Goal: Complete application form

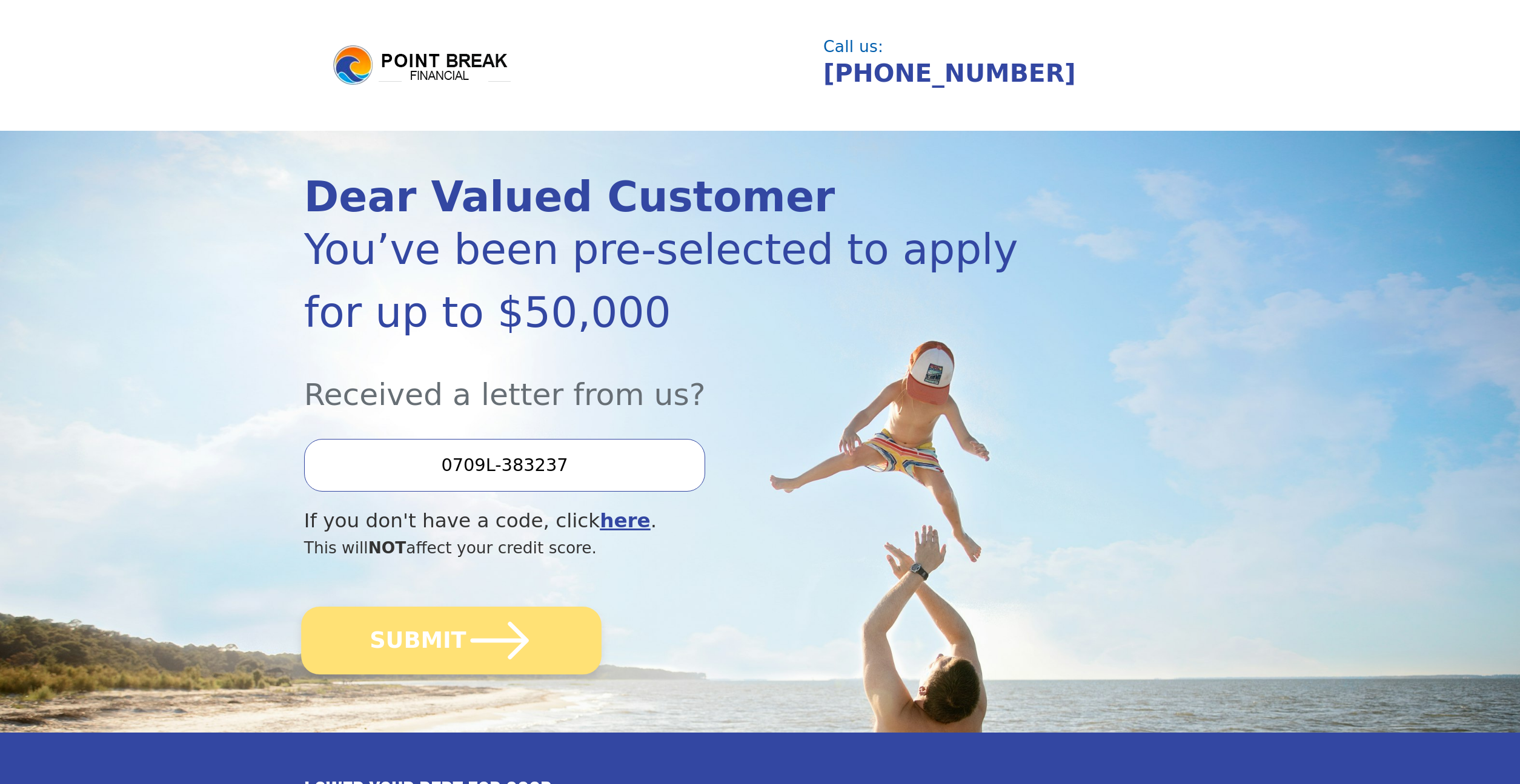
click at [425, 646] on button "SUBMIT" at bounding box center [451, 641] width 300 height 68
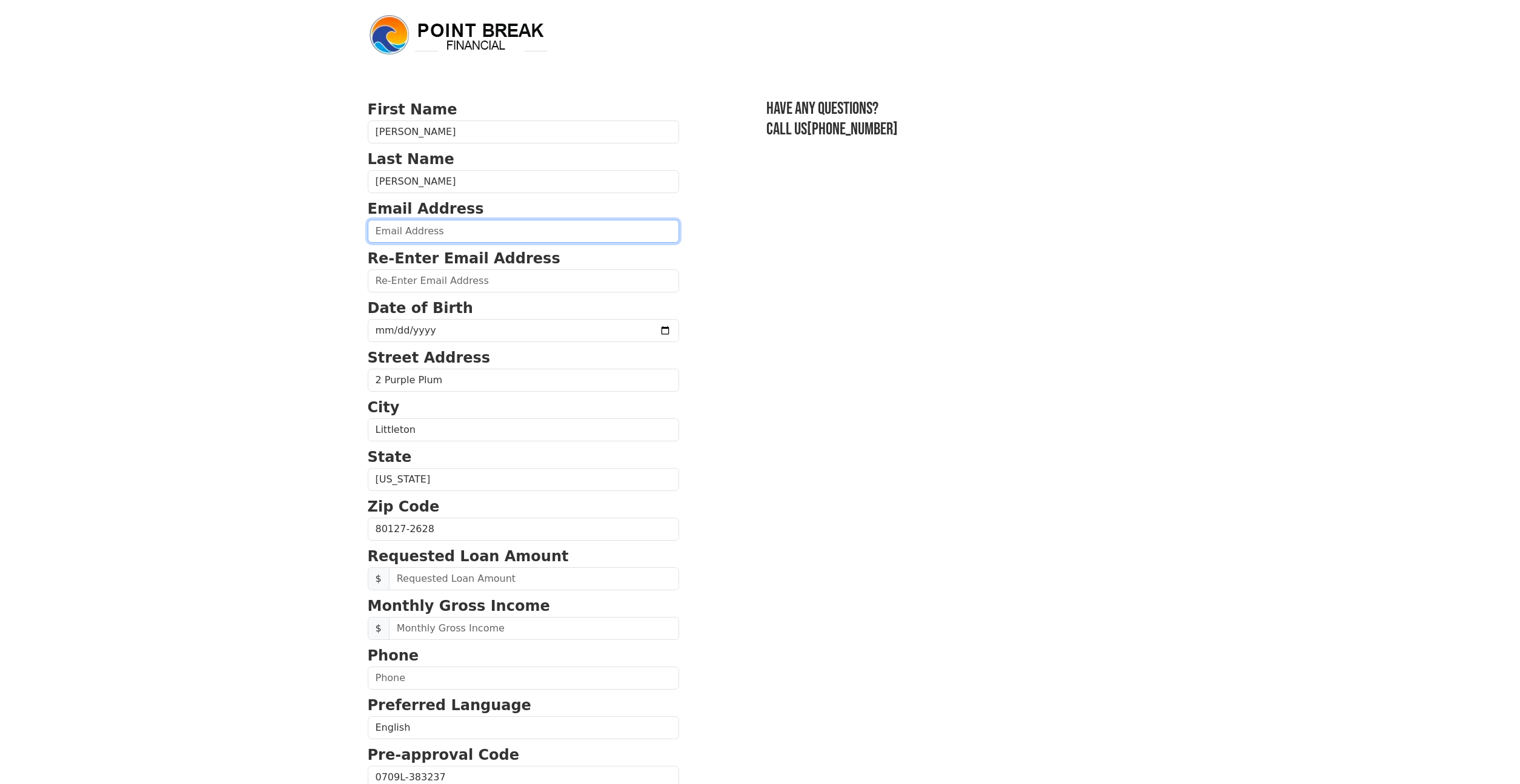
click at [415, 235] on input "email" at bounding box center [524, 231] width 311 height 23
type input "mtkoenig@me.com"
type input "1968-09-28"
click at [745, 478] on section "First Name Matthew Last Name Koenig Email Address mtkoenig@me.com Re-Enter Emai…" at bounding box center [761, 531] width 785 height 864
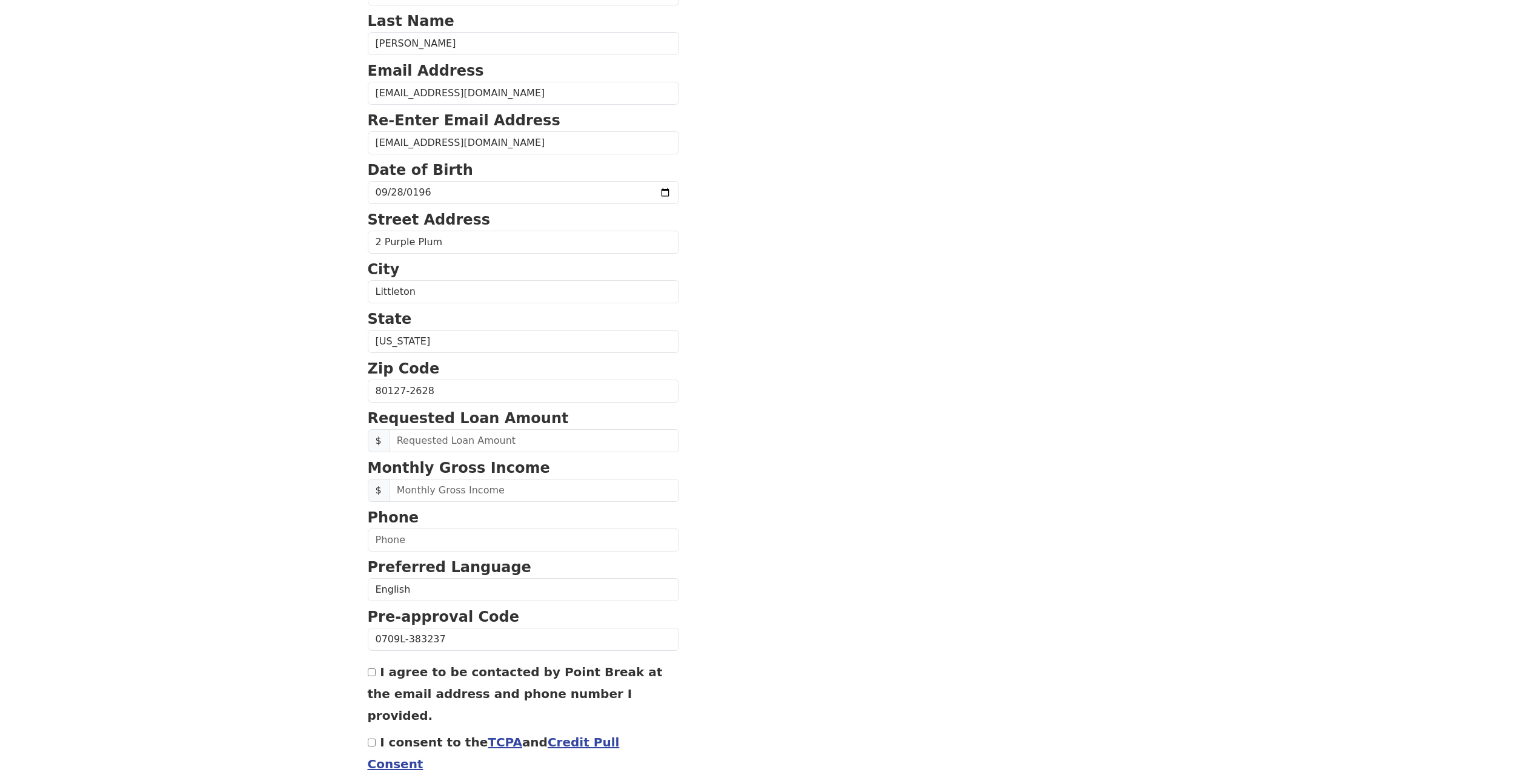
scroll to position [179, 0]
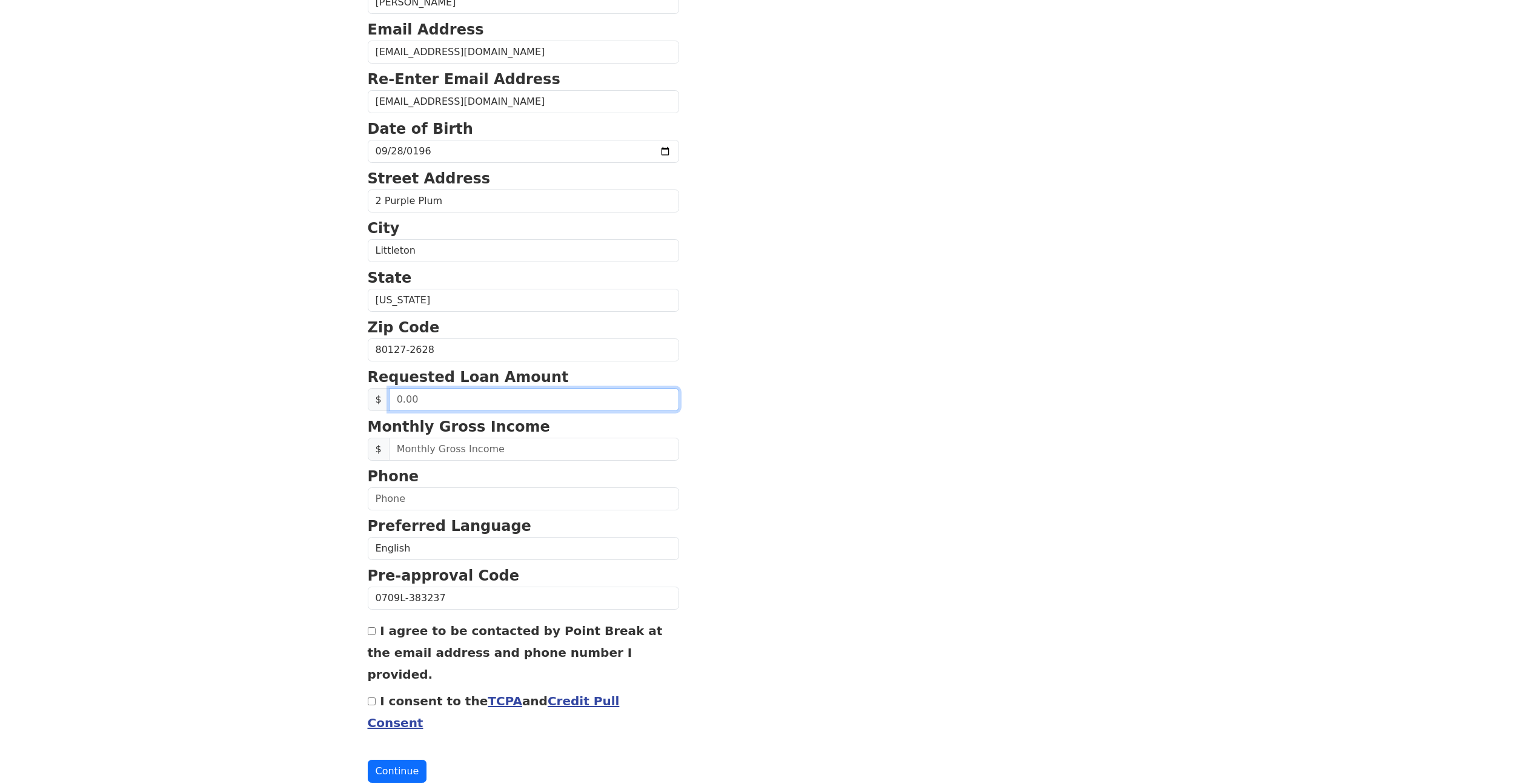
click at [477, 402] on input "text" at bounding box center [533, 400] width 290 height 23
type input "8.00"
type input "50,000.00"
click at [503, 451] on input "text" at bounding box center [533, 449] width 290 height 23
type input "6,000.00"
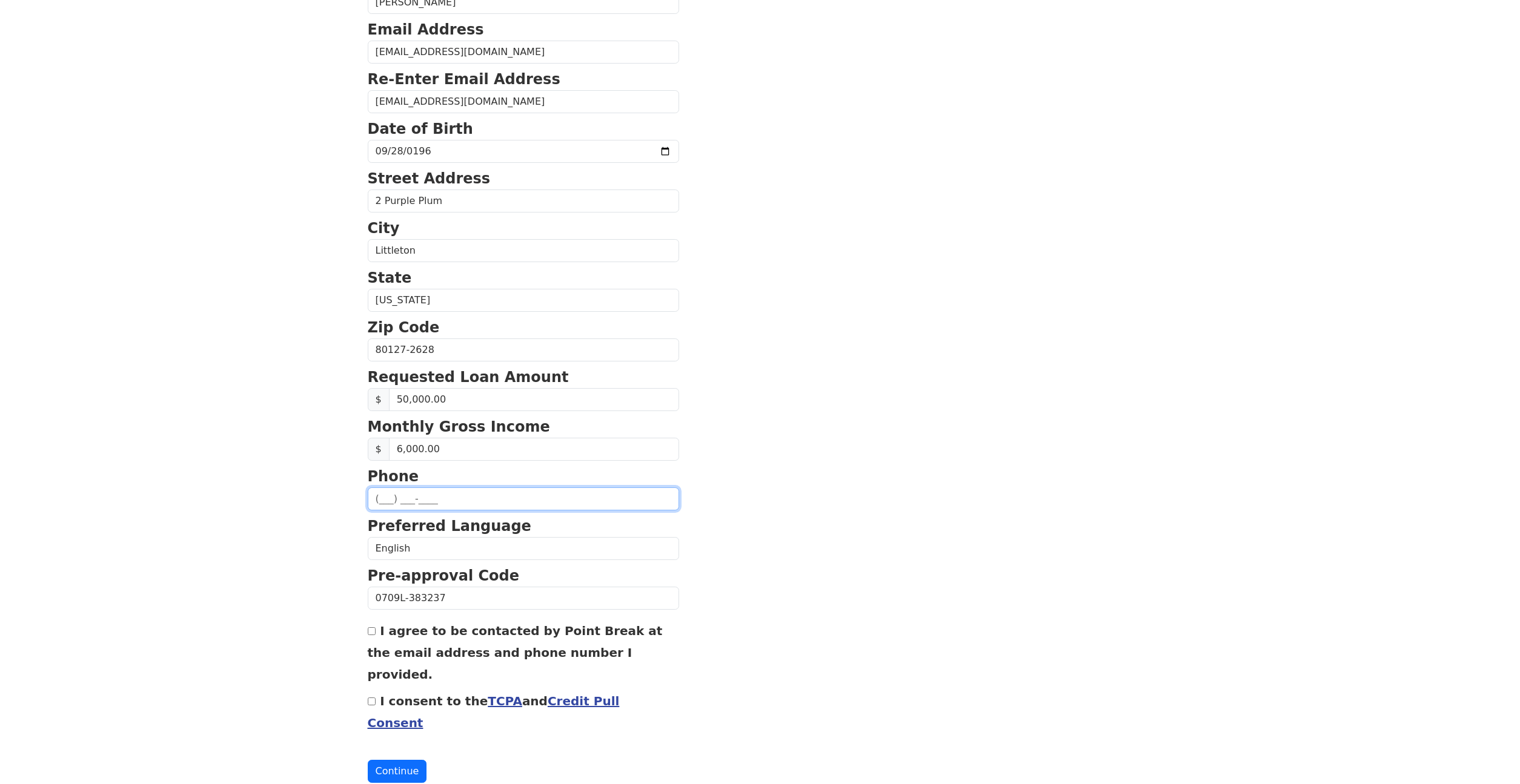
click at [483, 505] on input "text" at bounding box center [524, 498] width 311 height 23
type input "(702) 521-2071"
click at [371, 634] on input "I agree to be contacted by Point Break at the email address and phone number I …" at bounding box center [372, 632] width 8 height 8
checkbox input "true"
click at [373, 698] on input "I consent to the TCPA and Credit Pull Consent" at bounding box center [372, 702] width 8 height 8
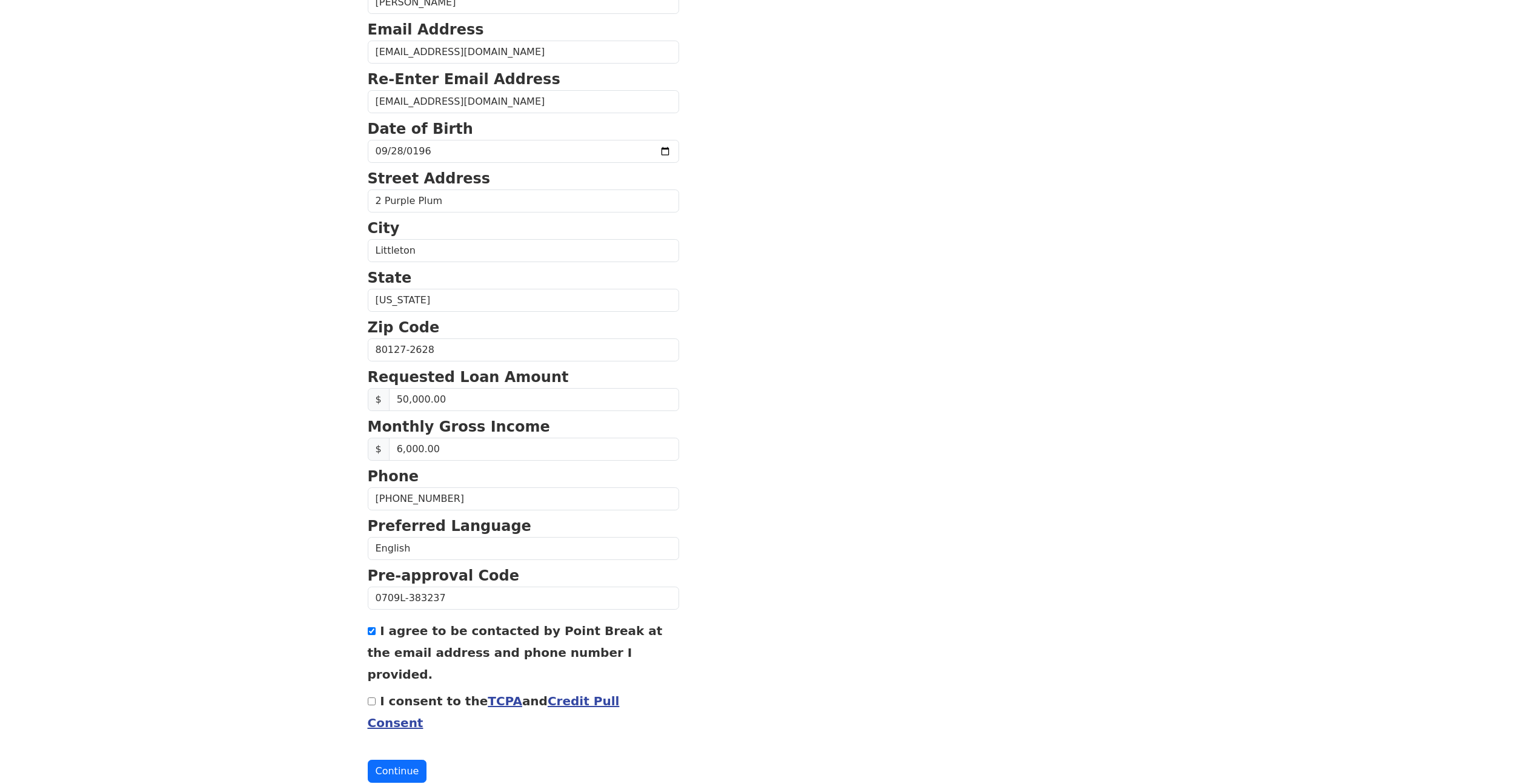
checkbox input "true"
click at [401, 760] on button "Continue" at bounding box center [397, 771] width 59 height 23
